Goal: Task Accomplishment & Management: Manage account settings

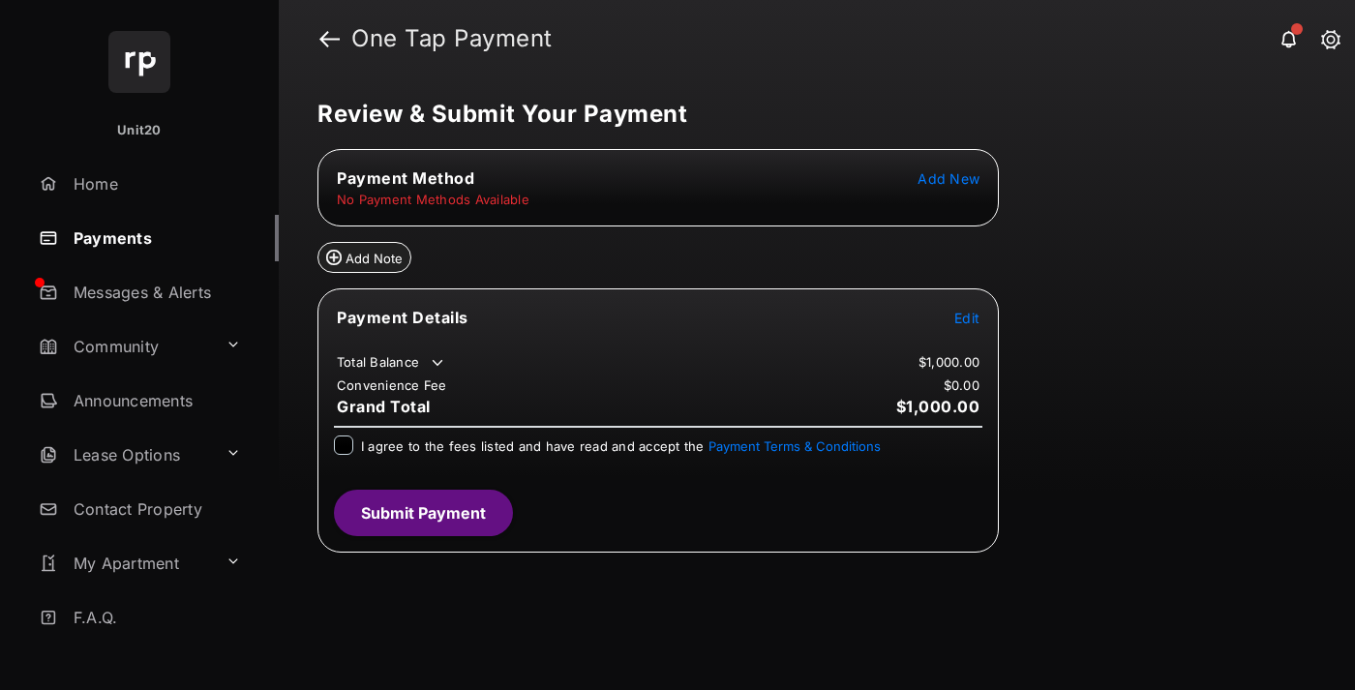
click at [967, 317] on span "Edit" at bounding box center [967, 318] width 25 height 16
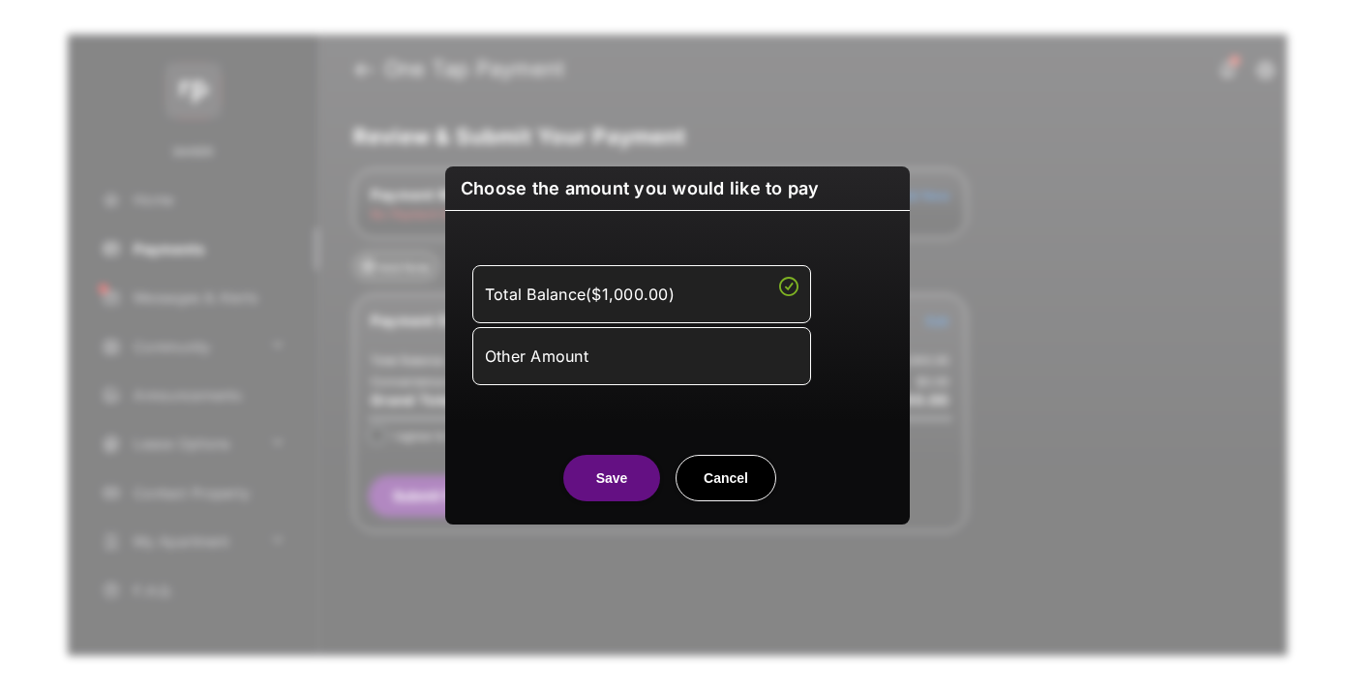
click at [642, 356] on div "Other Amount" at bounding box center [642, 356] width 314 height 33
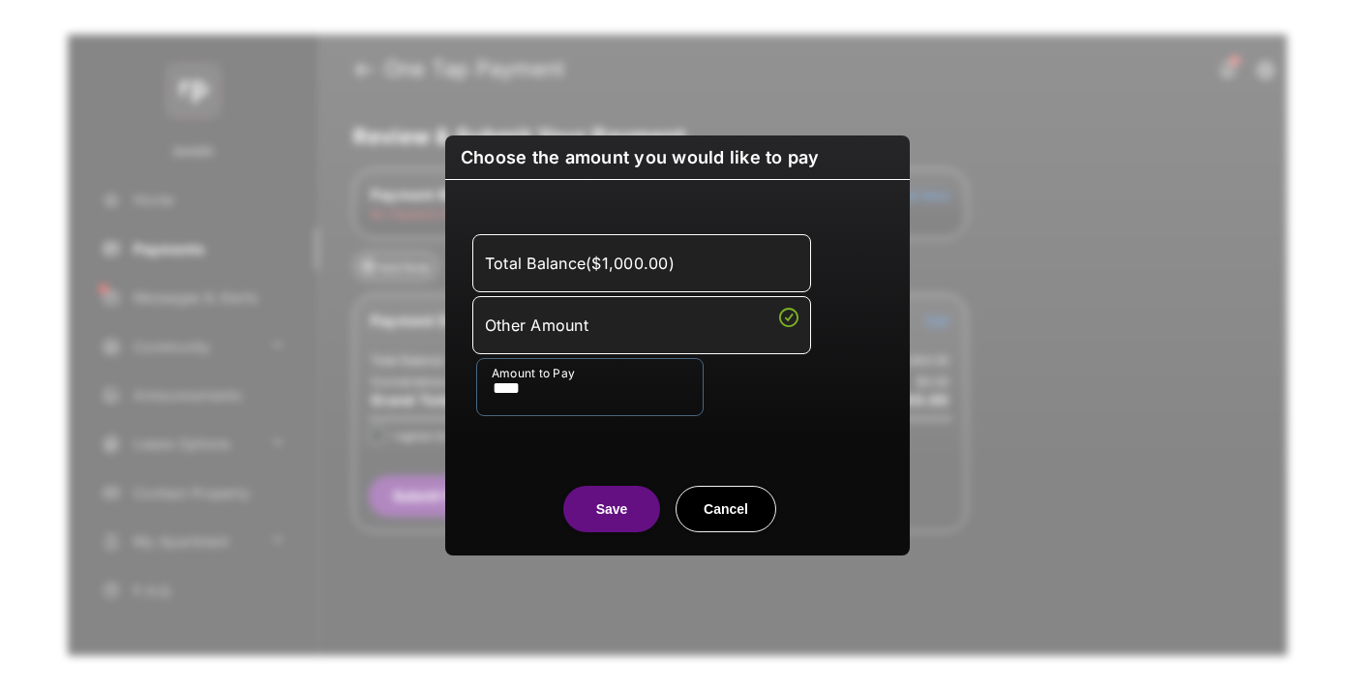
type input "****"
click at [612, 509] on button "Save" at bounding box center [611, 509] width 97 height 46
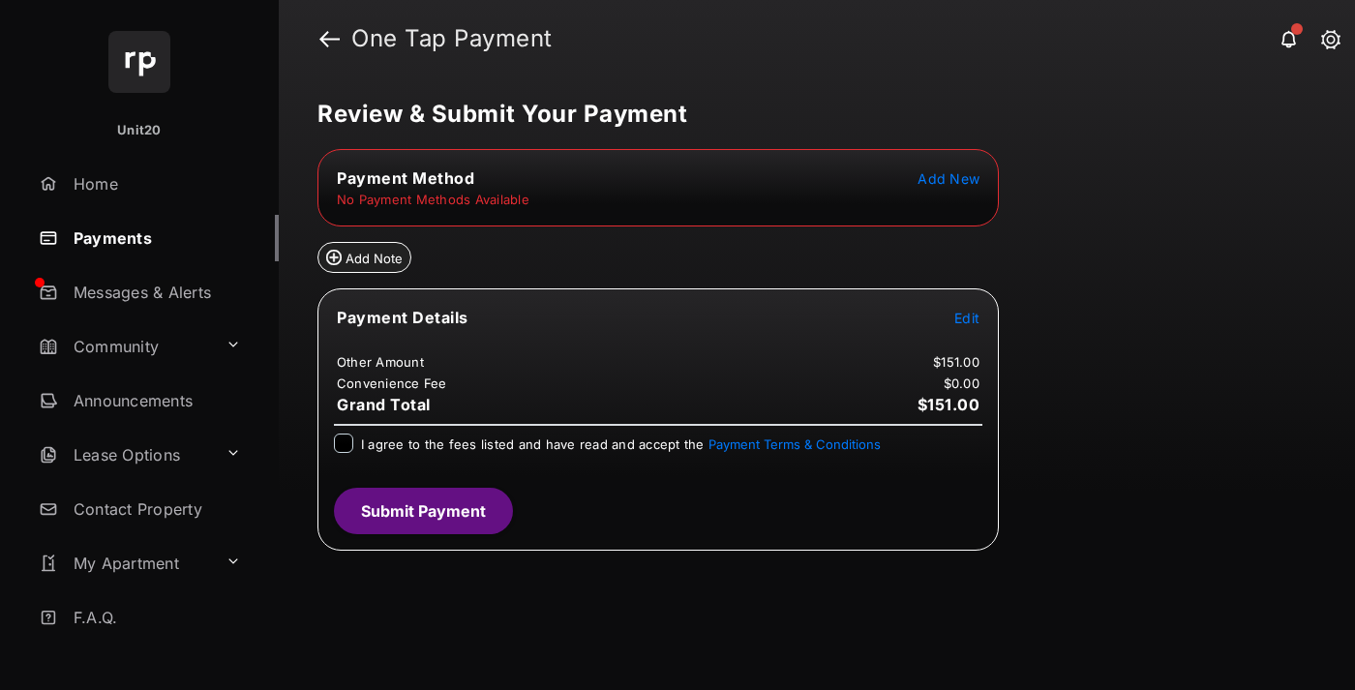
click at [949, 177] on span "Add New" at bounding box center [949, 178] width 62 height 16
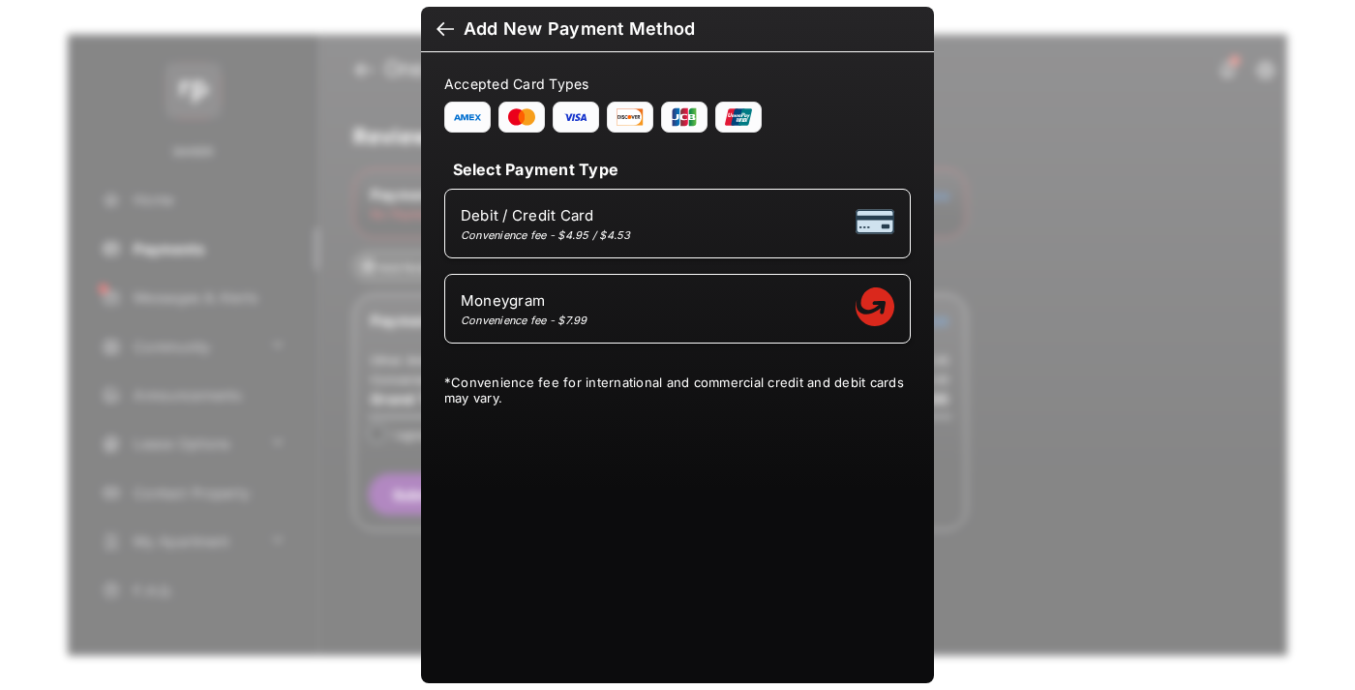
click at [442, 25] on div at bounding box center [445, 30] width 17 height 21
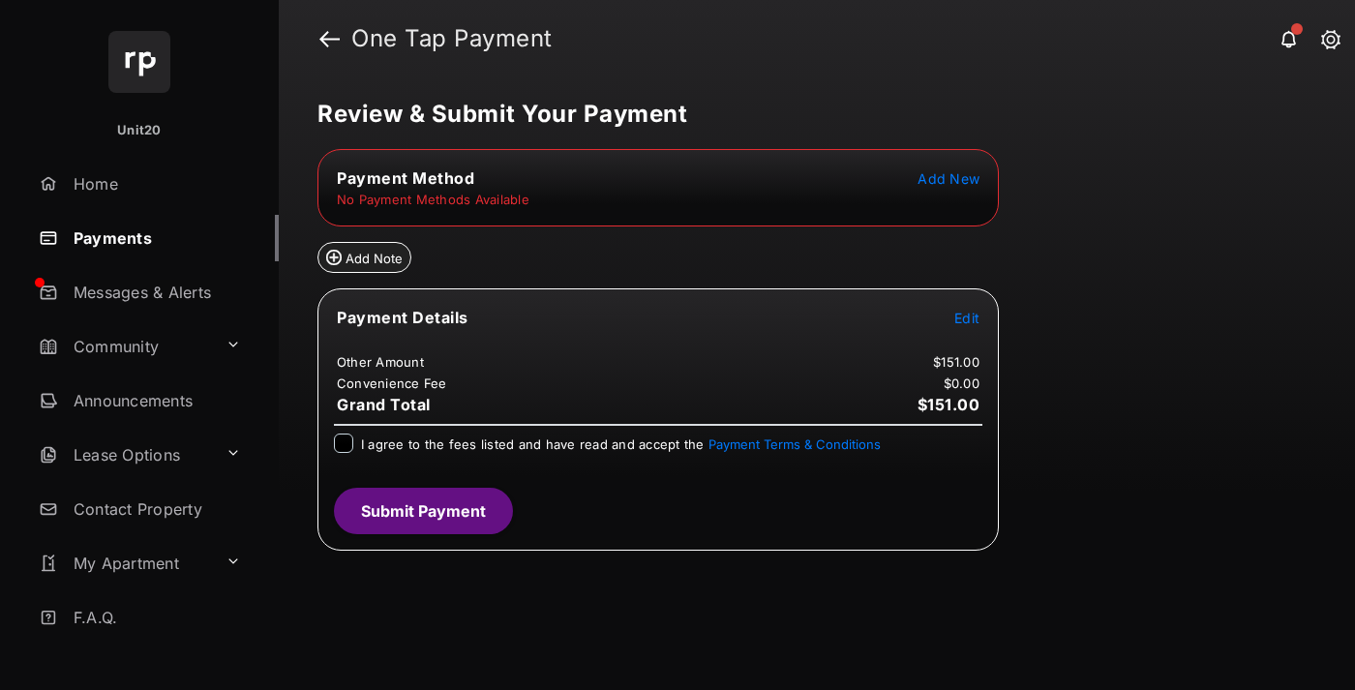
click at [964, 180] on span "Add New" at bounding box center [949, 178] width 62 height 16
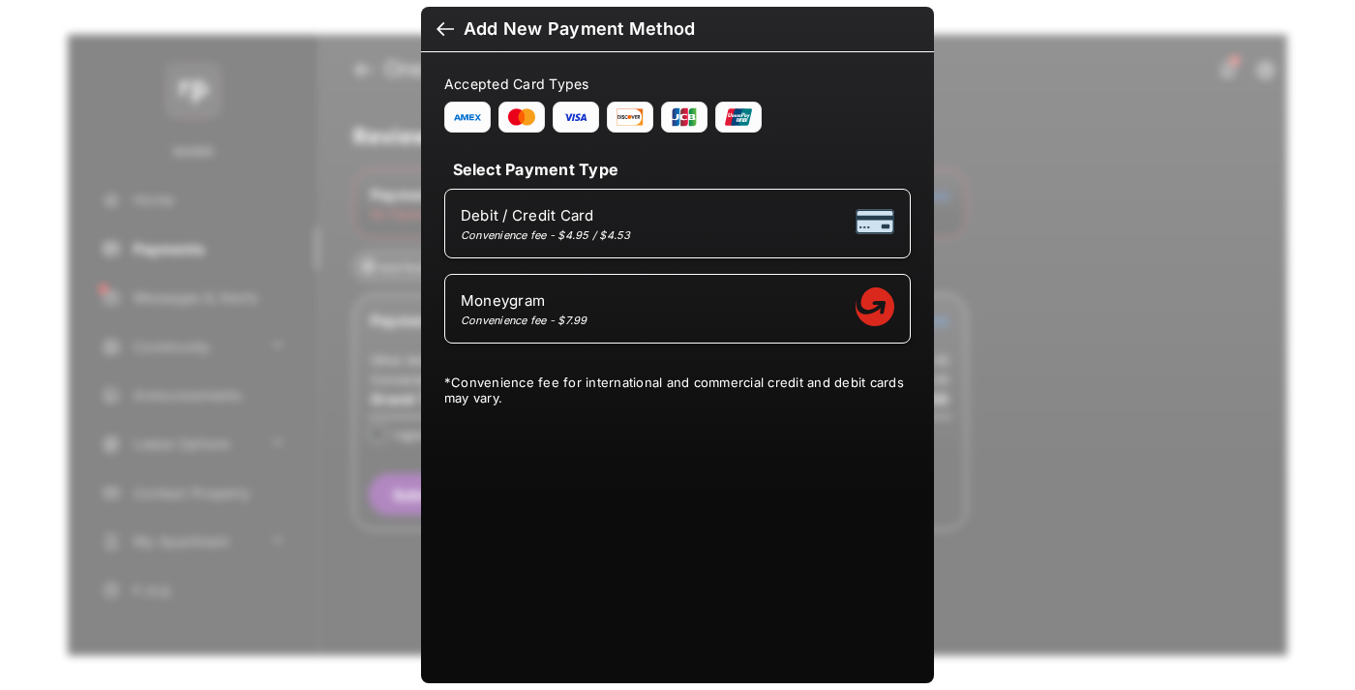
click at [440, 20] on div at bounding box center [445, 30] width 17 height 21
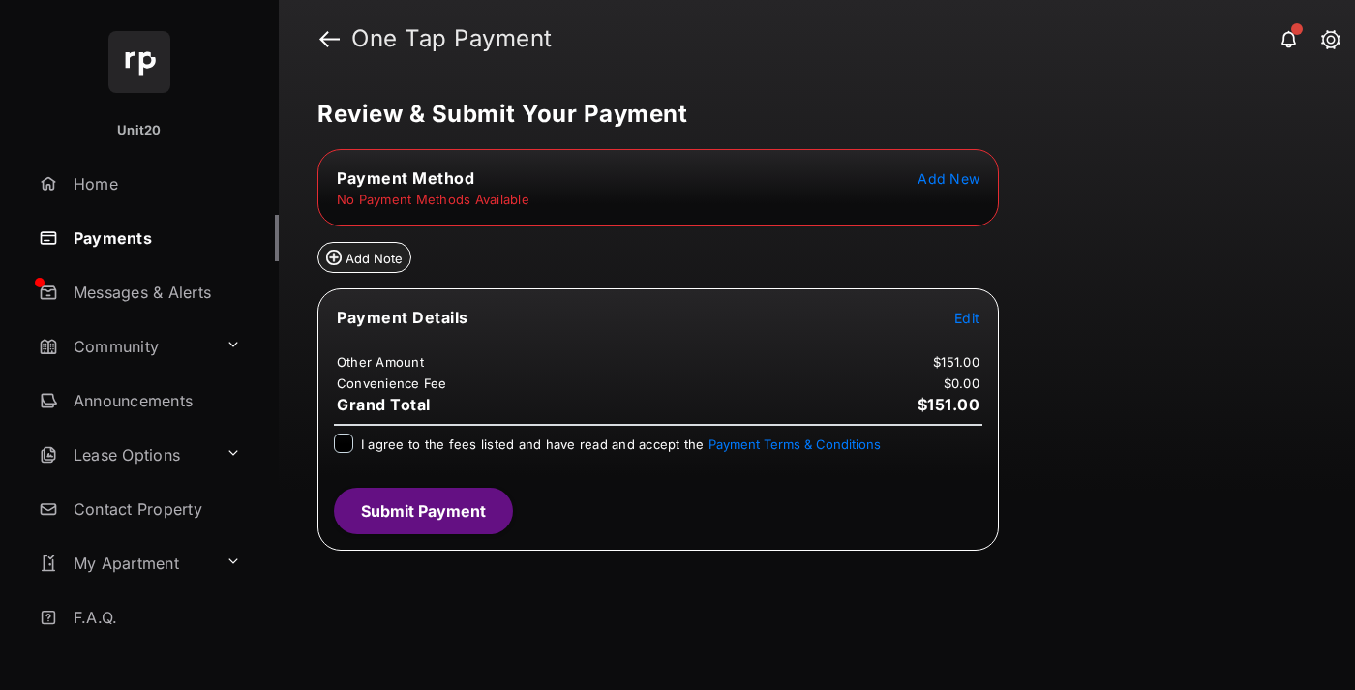
click at [476, 198] on td "No Payment Methods Available" at bounding box center [433, 199] width 195 height 17
click at [962, 172] on span "Add New" at bounding box center [949, 178] width 62 height 16
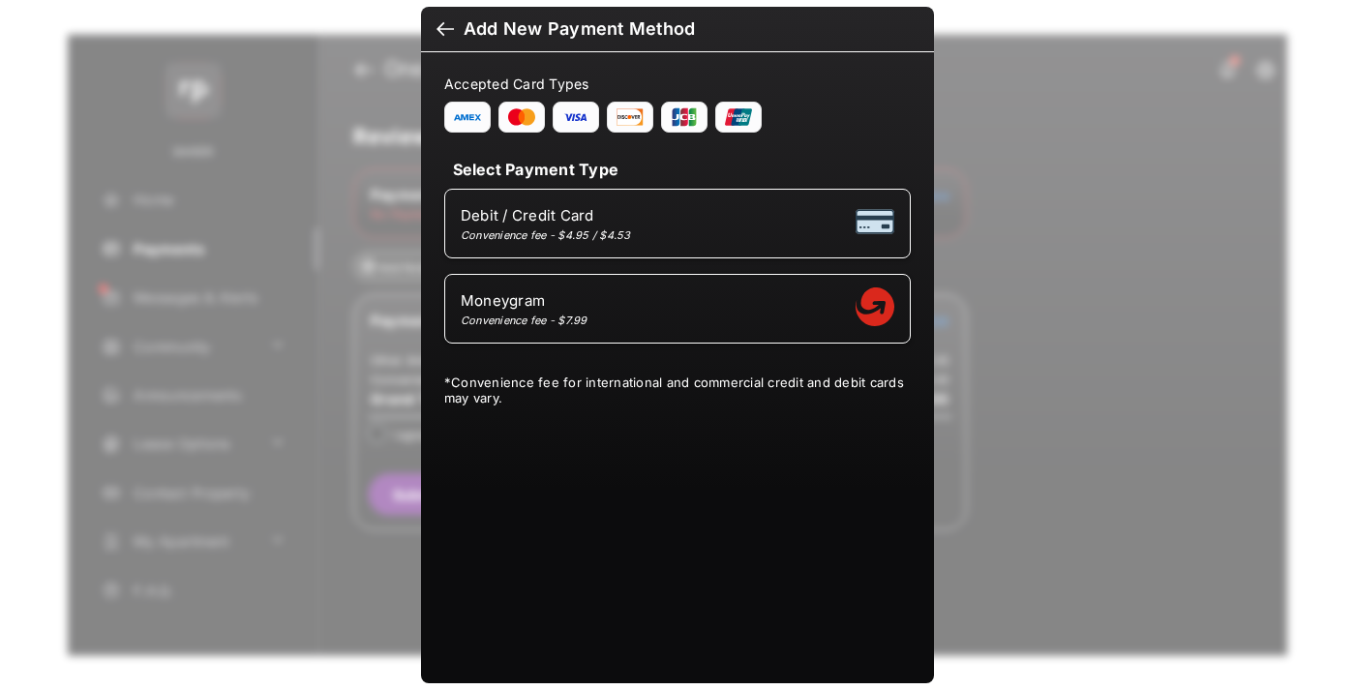
click at [443, 39] on div at bounding box center [445, 30] width 17 height 21
